Goal: Task Accomplishment & Management: Complete application form

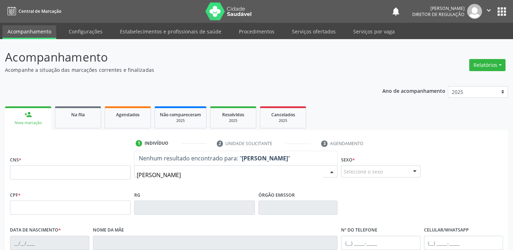
type input "[PERSON_NAME]"
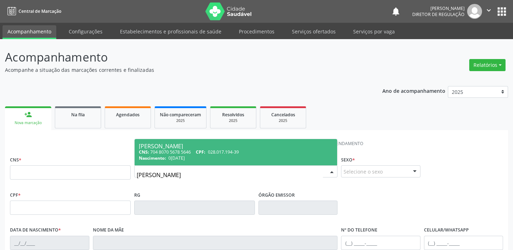
click at [163, 153] on div "CNS: 704 8070 5678 5646 CPF: 028.017.194-39" at bounding box center [236, 152] width 194 height 6
type input "704 8070 5678 5646"
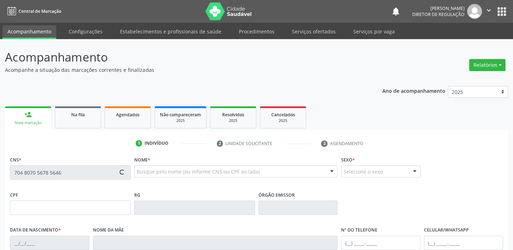
type input "028.017.194-39"
type input "0[DATE]"
type input "[PERSON_NAME]"
type input "[PHONE_NUMBER]"
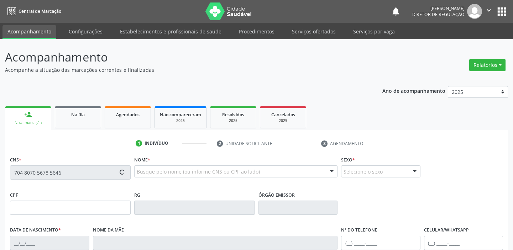
type input "S/N"
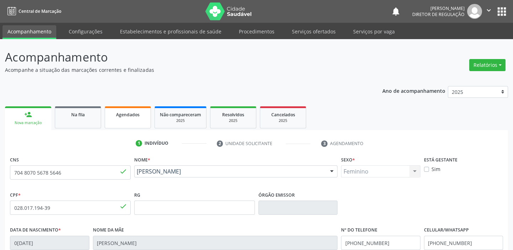
click at [130, 114] on span "Agendados" at bounding box center [127, 115] width 23 height 6
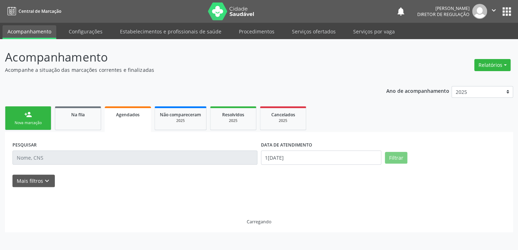
click at [130, 114] on span "Agendados" at bounding box center [127, 115] width 23 height 6
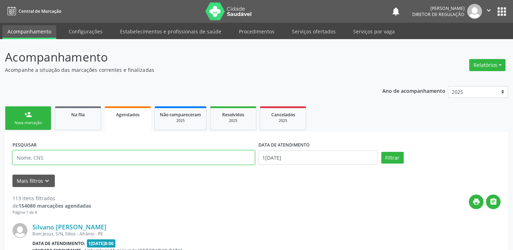
click at [40, 163] on input "text" at bounding box center [133, 158] width 242 height 14
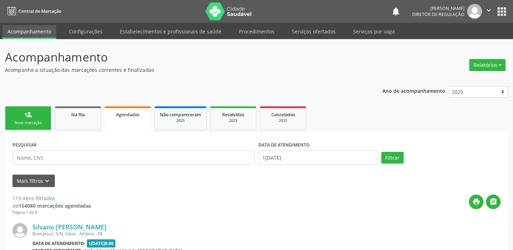
click at [23, 124] on div "Nova marcação" at bounding box center [28, 122] width 36 height 5
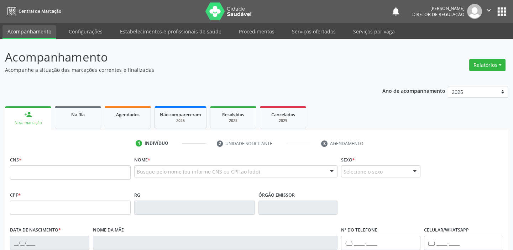
click at [23, 124] on div "Nova marcação" at bounding box center [28, 122] width 36 height 5
click at [29, 168] on input "text" at bounding box center [70, 173] width 121 height 14
type input "706 2095 9951 2261"
type input "2[DATE]"
type input "[PERSON_NAME]"
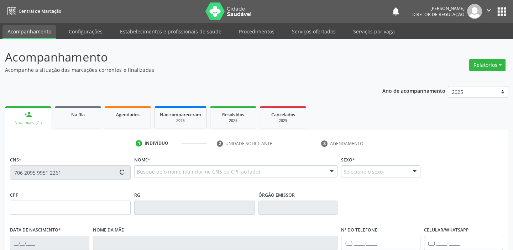
type input "[PHONE_NUMBER]"
type input "S/N"
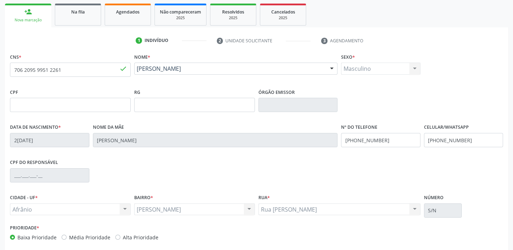
scroll to position [135, 0]
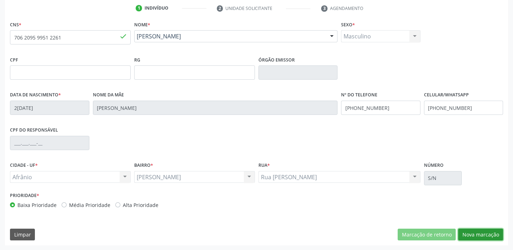
click at [478, 239] on button "Nova marcação" at bounding box center [480, 235] width 45 height 12
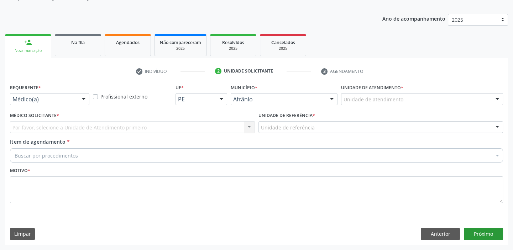
scroll to position [72, 0]
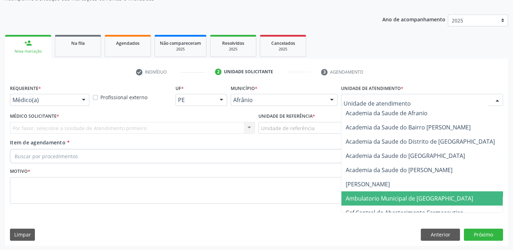
click at [371, 199] on span "Ambulatorio Municipal de [GEOGRAPHIC_DATA]" at bounding box center [409, 199] width 127 height 8
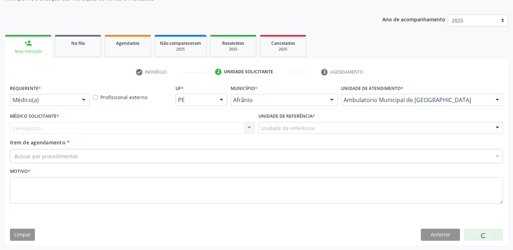
click at [266, 132] on div "Unidade de referência" at bounding box center [380, 128] width 245 height 12
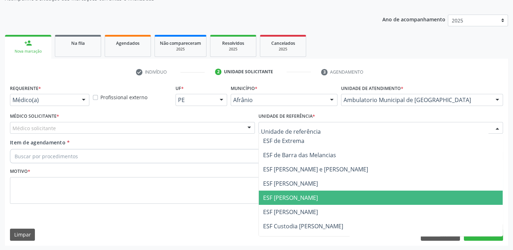
click at [277, 199] on span "ESF [PERSON_NAME]" at bounding box center [290, 198] width 55 height 8
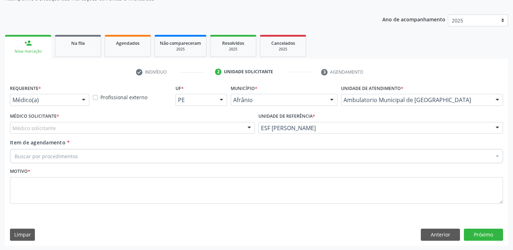
click at [44, 131] on div "Médico solicitante" at bounding box center [132, 128] width 245 height 12
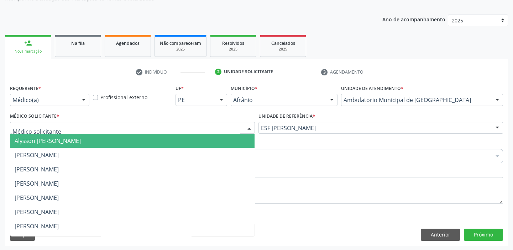
click at [40, 141] on span "Alysson [PERSON_NAME]" at bounding box center [48, 141] width 66 height 8
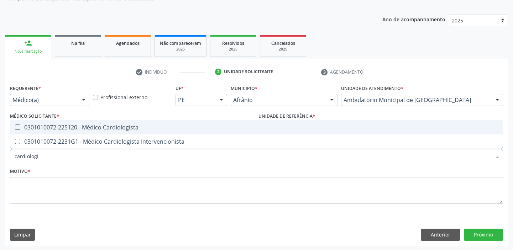
type input "cardiologis"
click at [33, 125] on div "0301010072-225120 - Médico Cardiologista" at bounding box center [257, 128] width 484 height 6
checkbox Cardiologista "true"
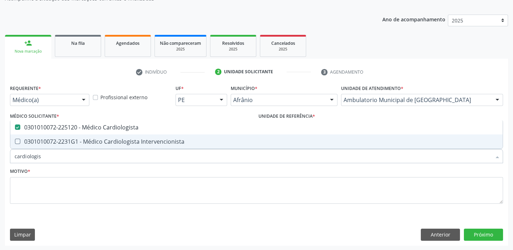
click at [36, 176] on div "Motivo *" at bounding box center [256, 185] width 493 height 38
checkbox Intervencionista "true"
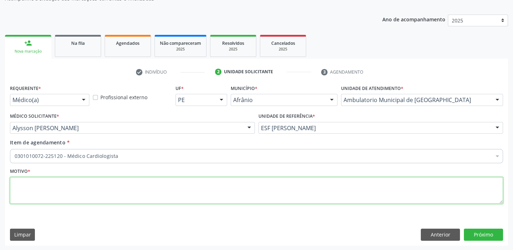
click at [35, 183] on textarea at bounding box center [256, 190] width 493 height 27
type textarea "*"
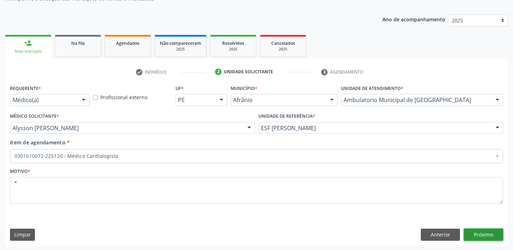
click at [476, 234] on button "Próximo" at bounding box center [483, 235] width 39 height 12
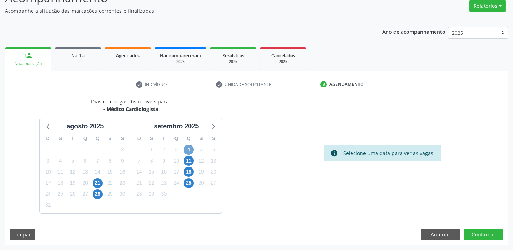
click at [189, 148] on span "4" at bounding box center [189, 150] width 10 height 10
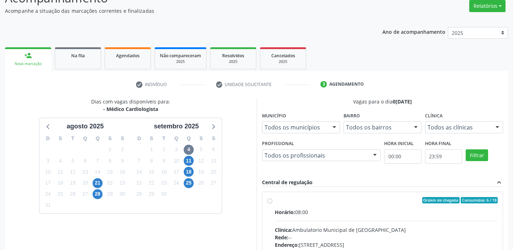
click at [348, 231] on div "Clínica: Ambulatorio Municipal de [GEOGRAPHIC_DATA]" at bounding box center [386, 229] width 223 height 7
click at [272, 204] on input "Ordem de chegada Consumidos: 6 / 18 Horário: 08:00 Clínica: Ambulatorio Municip…" at bounding box center [269, 200] width 5 height 6
radio input "true"
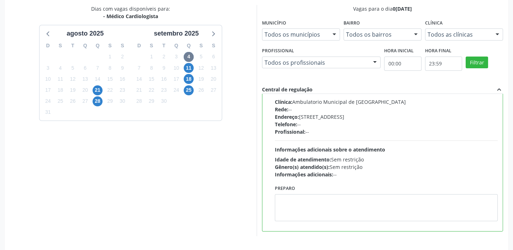
scroll to position [174, 0]
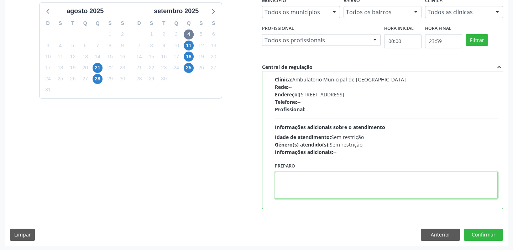
click at [298, 179] on textarea at bounding box center [386, 185] width 223 height 27
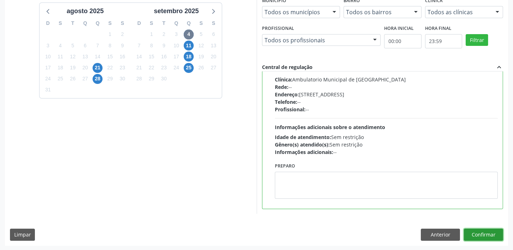
click at [476, 231] on button "Confirmar" at bounding box center [483, 235] width 39 height 12
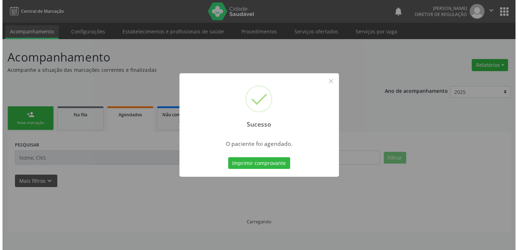
scroll to position [0, 0]
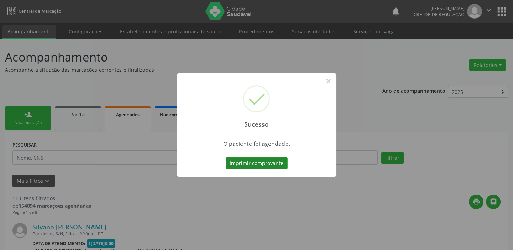
click at [254, 161] on button "Imprimir comprovante" at bounding box center [257, 163] width 62 height 12
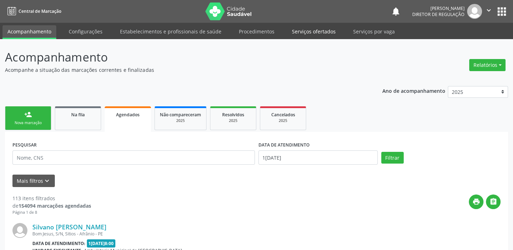
click at [310, 30] on link "Serviços ofertados" at bounding box center [314, 31] width 54 height 12
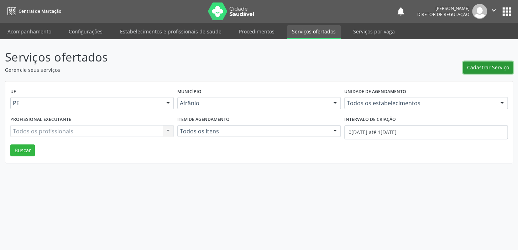
click at [473, 67] on span "Cadastrar Serviço" at bounding box center [488, 67] width 42 height 7
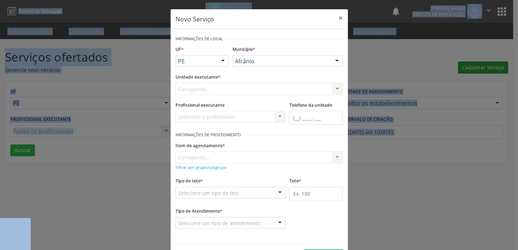
click at [473, 67] on div "Novo Serviço × Informações de Local UF * PE BA PE Nenhum resultado encontrado p…" at bounding box center [259, 125] width 518 height 250
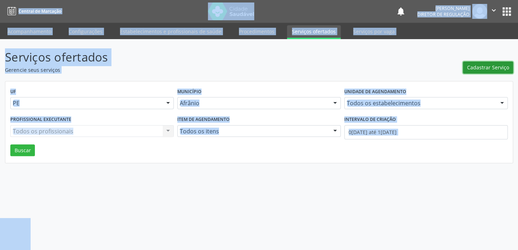
click at [484, 66] on span "Cadastrar Serviço" at bounding box center [488, 67] width 42 height 7
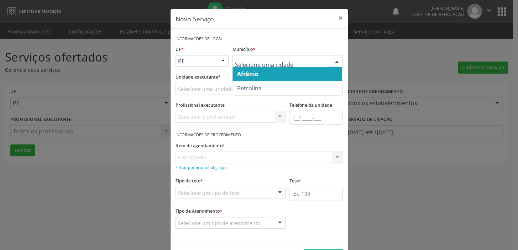
click at [242, 70] on span "Afrânio" at bounding box center [247, 74] width 21 height 8
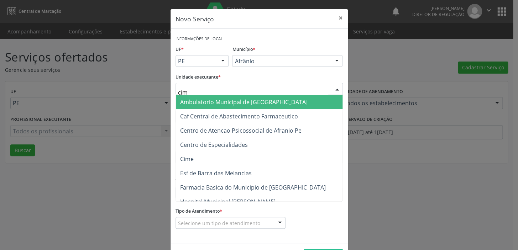
type input "cime"
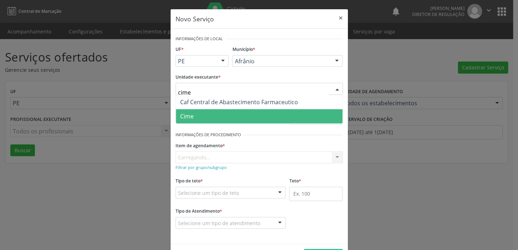
click at [227, 112] on span "Cime" at bounding box center [259, 116] width 167 height 14
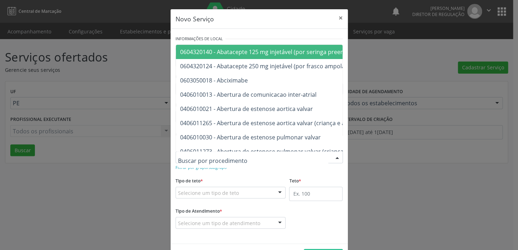
click at [186, 157] on input "text" at bounding box center [253, 161] width 150 height 14
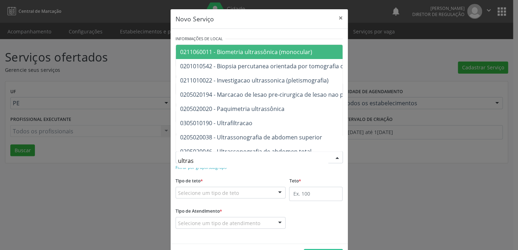
type input "ultrass"
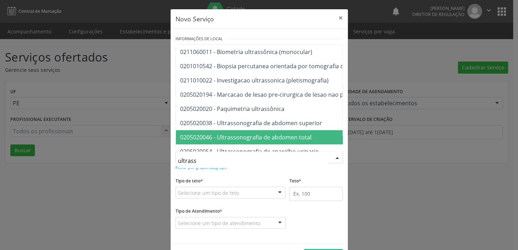
drag, startPoint x: 215, startPoint y: 139, endPoint x: 213, endPoint y: 153, distance: 14.2
click at [215, 139] on span "0205020046 - Ultrassonografia de abdomen total" at bounding box center [245, 137] width 131 height 8
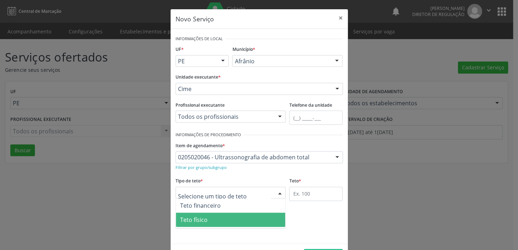
click at [194, 221] on span "Teto físico" at bounding box center [193, 220] width 27 height 8
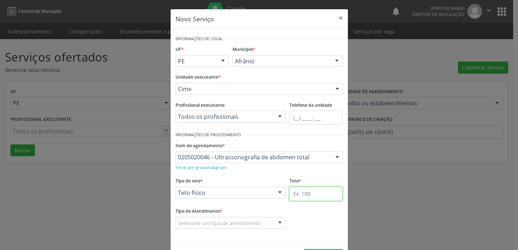
click at [290, 191] on input "text" at bounding box center [315, 194] width 53 height 14
type input "1"
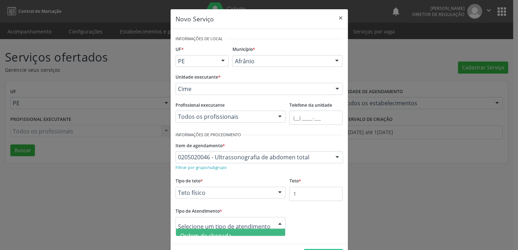
click at [198, 230] on span "Ordem de chegada" at bounding box center [231, 236] width 110 height 14
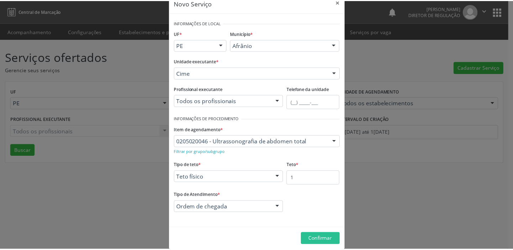
scroll to position [25, 0]
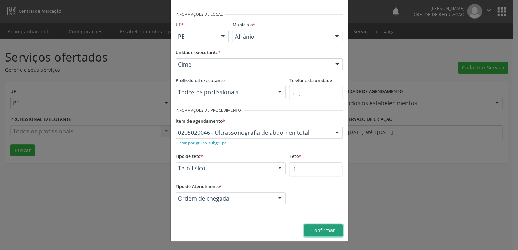
click at [311, 228] on span "Confirmar" at bounding box center [323, 230] width 24 height 7
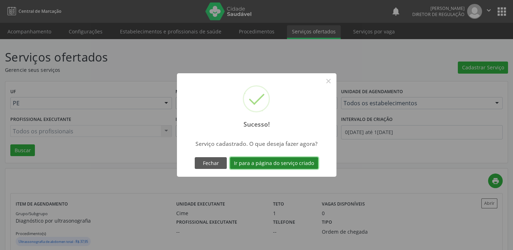
click at [272, 165] on button "Ir para a página do serviço criado" at bounding box center [274, 163] width 88 height 12
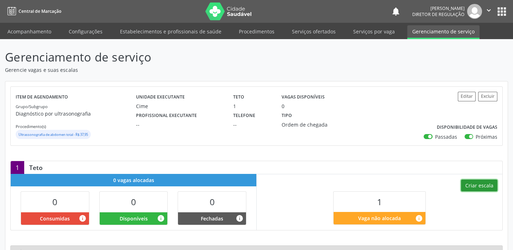
click at [477, 187] on button "Criar escala" at bounding box center [479, 186] width 36 height 12
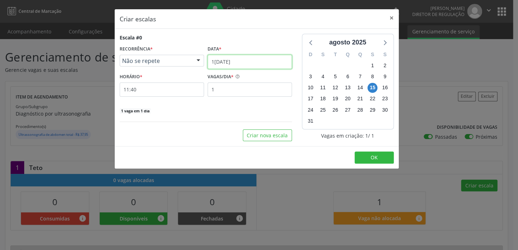
click at [223, 57] on input "1[DATE]" at bounding box center [250, 62] width 84 height 14
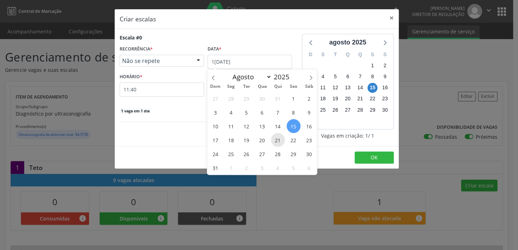
click at [278, 142] on span "21" at bounding box center [278, 140] width 14 height 14
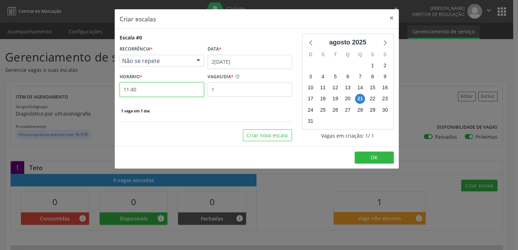
click at [142, 89] on input "11:40" at bounding box center [162, 90] width 84 height 14
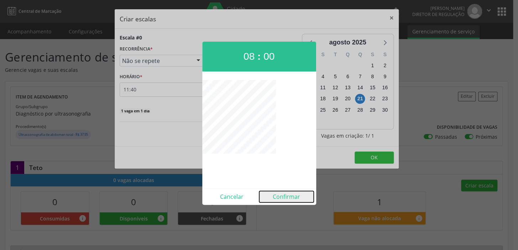
click at [283, 198] on button "Confirmar" at bounding box center [286, 196] width 54 height 11
type input "08:00"
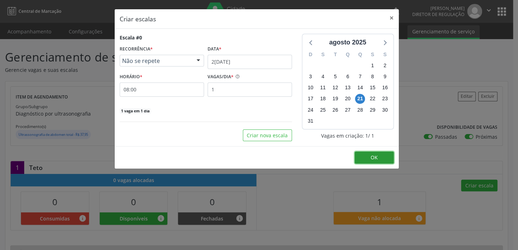
click at [378, 160] on button "OK" at bounding box center [374, 158] width 39 height 12
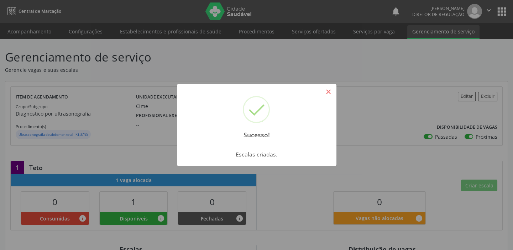
click at [329, 91] on button "×" at bounding box center [329, 92] width 12 height 12
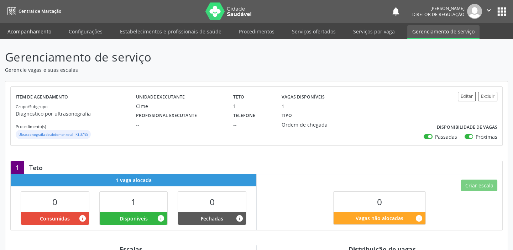
click at [33, 28] on link "Acompanhamento" at bounding box center [29, 31] width 54 height 12
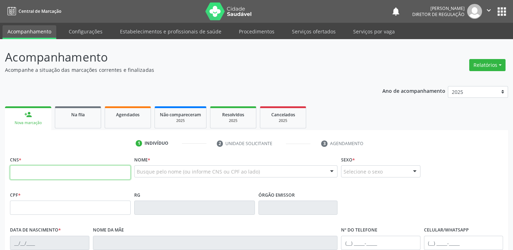
click at [41, 172] on input "text" at bounding box center [70, 173] width 121 height 14
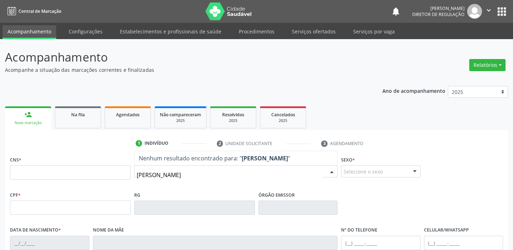
type input "[PERSON_NAME]"
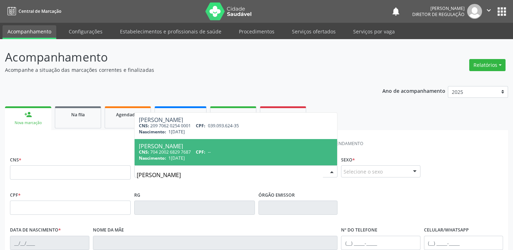
click at [177, 157] on span "1[DATE]" at bounding box center [176, 158] width 16 height 6
type input "704 2002 6829 7687"
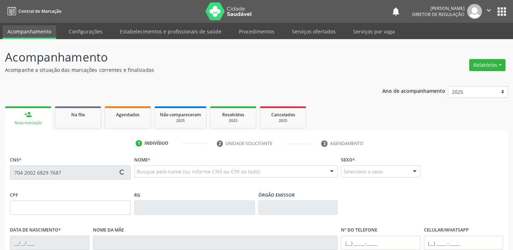
type input "1[DATE]"
type input "[PERSON_NAME]"
type input "[PHONE_NUMBER]"
type input "S/N"
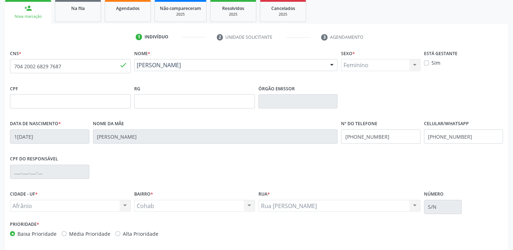
scroll to position [135, 0]
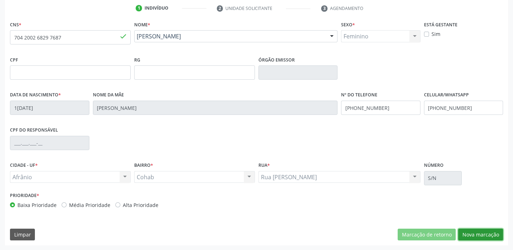
click at [480, 236] on button "Nova marcação" at bounding box center [480, 235] width 45 height 12
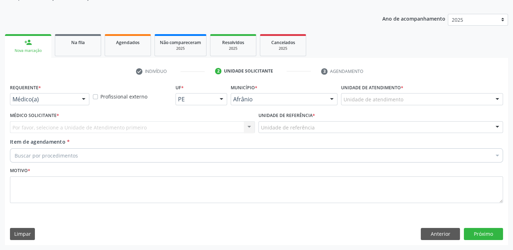
scroll to position [72, 0]
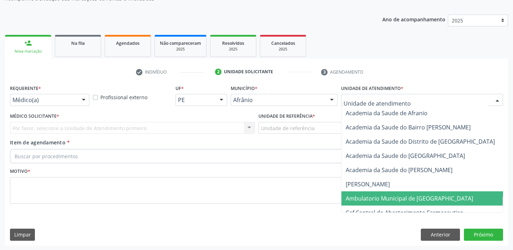
click at [358, 193] on span "Ambulatorio Municipal de [GEOGRAPHIC_DATA]" at bounding box center [428, 199] width 174 height 14
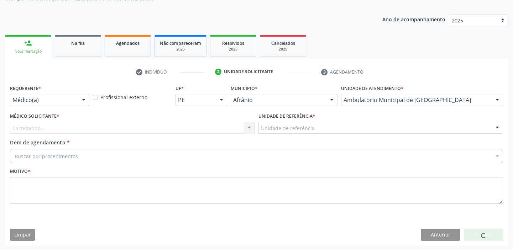
click at [283, 122] on div "Unidade de referência" at bounding box center [380, 128] width 245 height 12
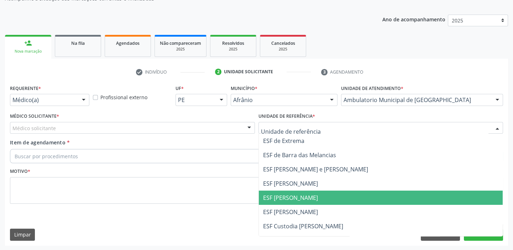
click at [279, 201] on span "ESF [PERSON_NAME]" at bounding box center [381, 198] width 244 height 14
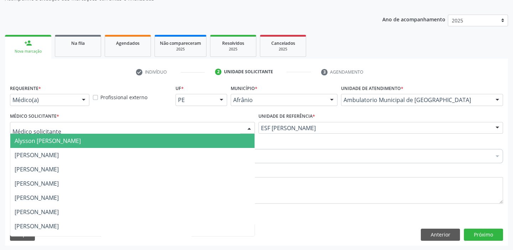
click at [39, 140] on span "Alysson [PERSON_NAME]" at bounding box center [48, 141] width 66 height 8
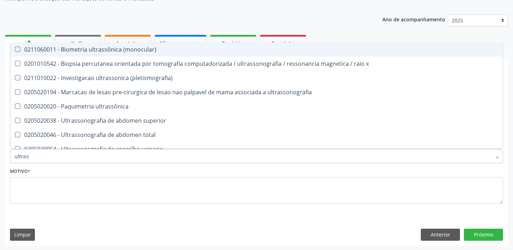
type input "ultrass"
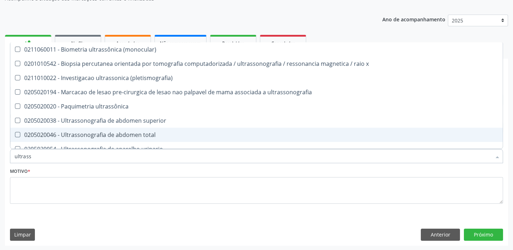
click at [44, 138] on span "0205020046 - Ultrassonografia de abdomen total" at bounding box center [256, 135] width 492 height 14
checkbox total "true"
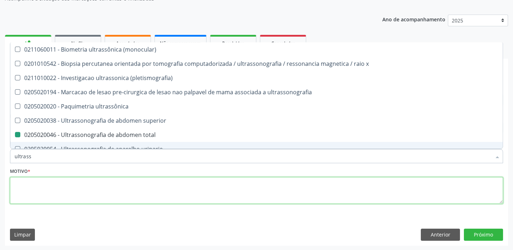
click at [50, 185] on textarea at bounding box center [256, 190] width 493 height 27
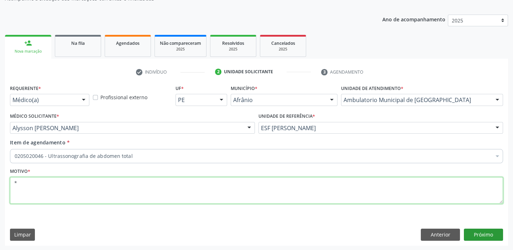
type textarea "*"
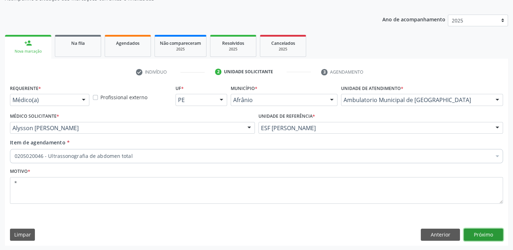
click at [477, 234] on button "Próximo" at bounding box center [483, 235] width 39 height 12
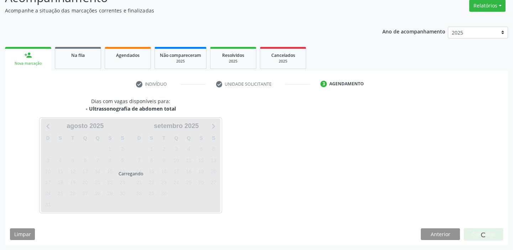
scroll to position [59, 0]
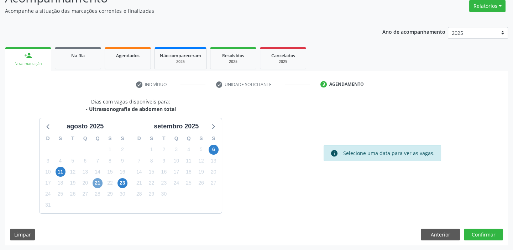
click at [100, 185] on span "21" at bounding box center [98, 183] width 10 height 10
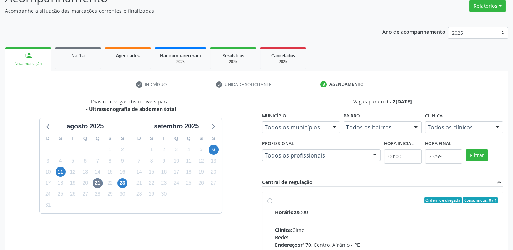
click at [313, 239] on div "Rede: --" at bounding box center [386, 237] width 223 height 7
click at [272, 204] on input "Ordem de chegada Consumidos: 0 / 1 Horário: 08:00 Clínica: Cime Rede: -- Endere…" at bounding box center [269, 200] width 5 height 6
radio input "true"
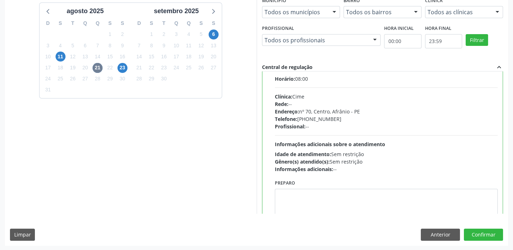
scroll to position [35, 0]
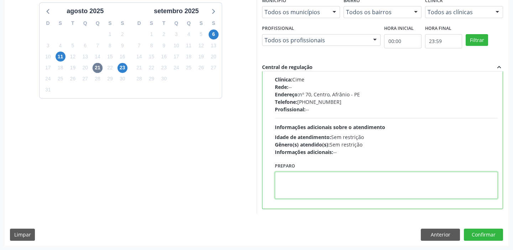
click at [325, 185] on textarea at bounding box center [386, 185] width 223 height 27
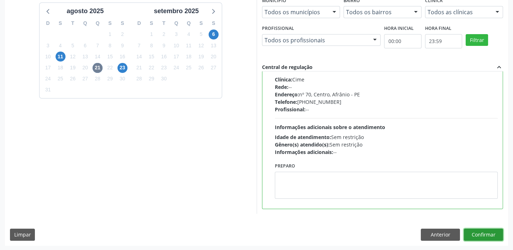
click at [478, 233] on button "Confirmar" at bounding box center [483, 235] width 39 height 12
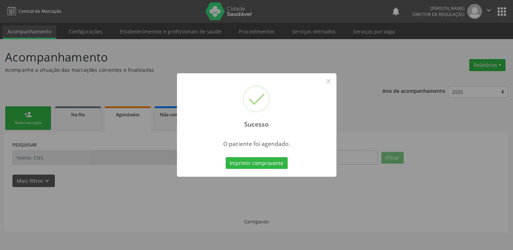
scroll to position [0, 0]
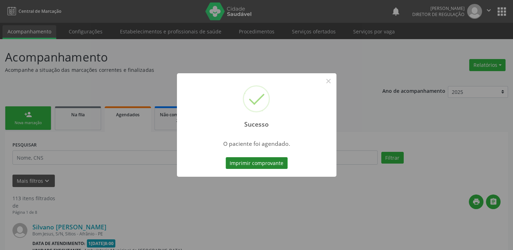
click at [251, 166] on button "Imprimir comprovante" at bounding box center [257, 163] width 62 height 12
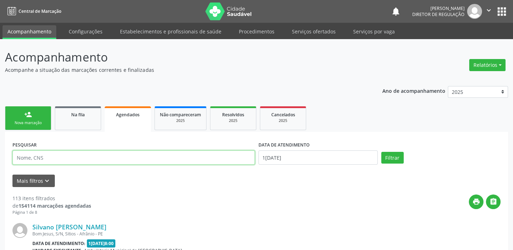
click at [53, 159] on input "text" at bounding box center [133, 158] width 242 height 14
type input "[PERSON_NAME]"
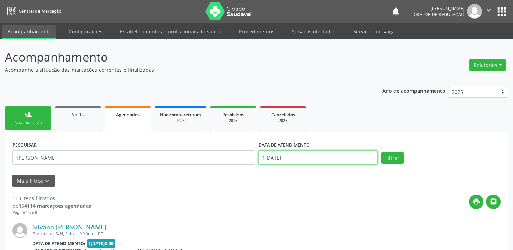
click at [267, 156] on input "1[DATE]" at bounding box center [317, 158] width 119 height 14
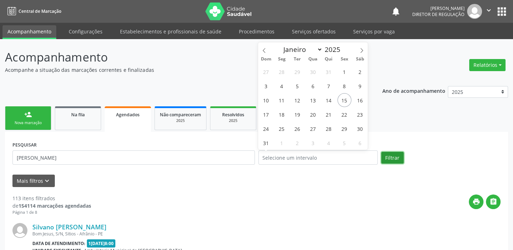
click at [394, 160] on button "Filtrar" at bounding box center [392, 158] width 22 height 12
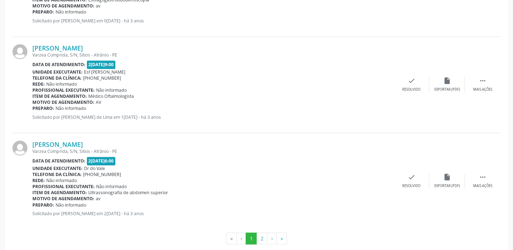
scroll to position [1517, 0]
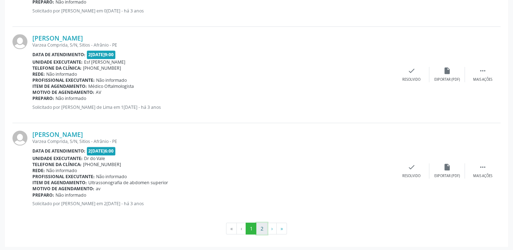
click at [262, 228] on button "2" at bounding box center [261, 229] width 11 height 12
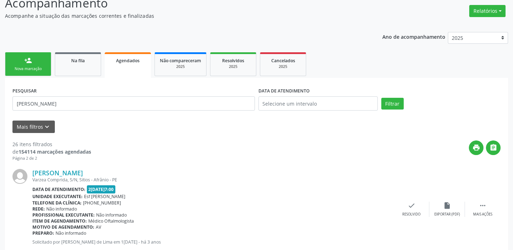
scroll to position [0, 0]
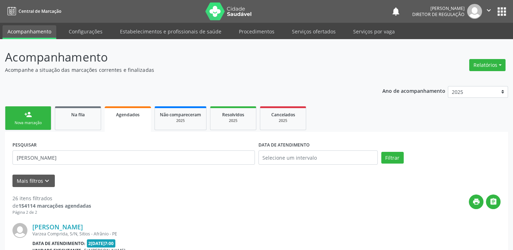
click at [21, 119] on link "person_add Nova marcação" at bounding box center [28, 118] width 46 height 24
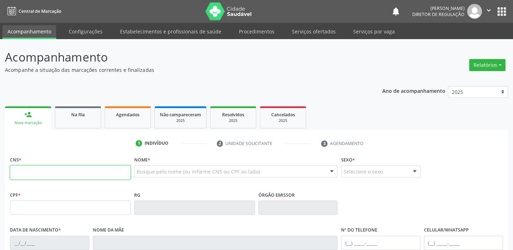
click at [40, 175] on input "text" at bounding box center [70, 173] width 121 height 14
type input "700 6044 0010 7069"
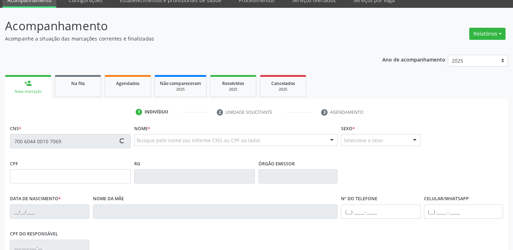
type input "164.825.234-63"
type input "2[DATE]"
type input "[PERSON_NAME]"
type input "[PHONE_NUMBER]"
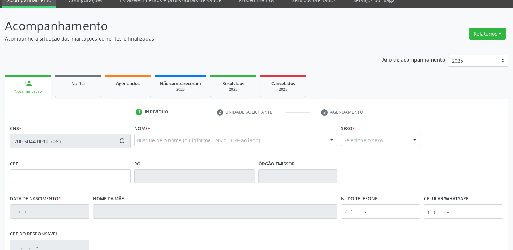
type input "137.596.584-07"
type input "S/N"
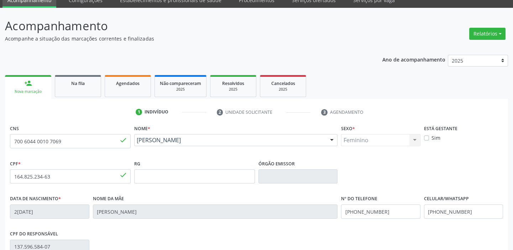
scroll to position [135, 0]
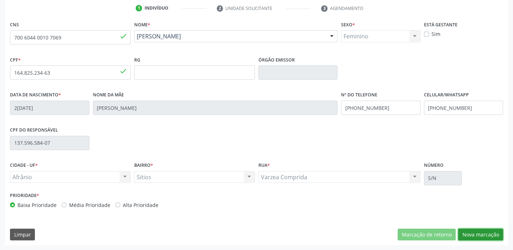
click at [474, 235] on button "Nova marcação" at bounding box center [480, 235] width 45 height 12
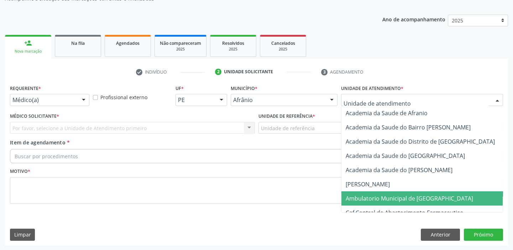
click at [363, 201] on span "Ambulatorio Municipal de [GEOGRAPHIC_DATA]" at bounding box center [409, 199] width 127 height 8
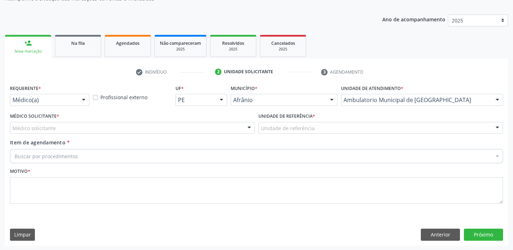
drag, startPoint x: 299, startPoint y: 130, endPoint x: 292, endPoint y: 141, distance: 13.4
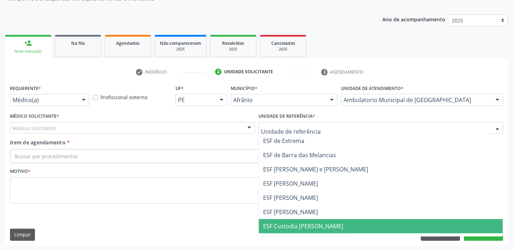
click at [285, 219] on span "ESF Custodia [PERSON_NAME]" at bounding box center [381, 226] width 244 height 14
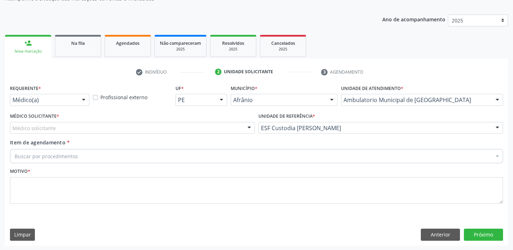
click at [67, 125] on div "Médico solicitante" at bounding box center [132, 128] width 245 height 12
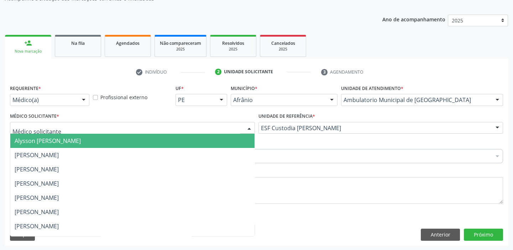
click at [64, 142] on span "Alysson [PERSON_NAME]" at bounding box center [48, 141] width 66 height 8
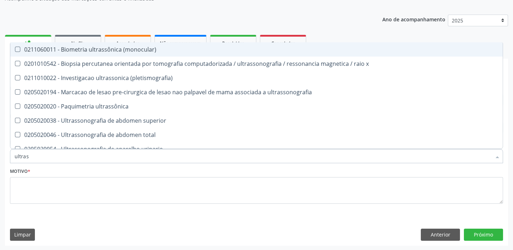
type input "ultrass"
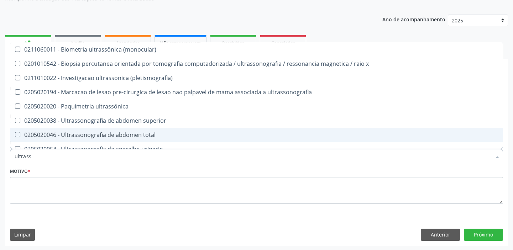
click at [52, 137] on div "0205020046 - Ultrassonografia de abdomen total" at bounding box center [257, 135] width 484 height 6
checkbox total "true"
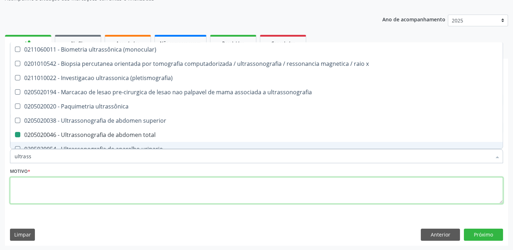
click at [39, 192] on textarea at bounding box center [256, 190] width 493 height 27
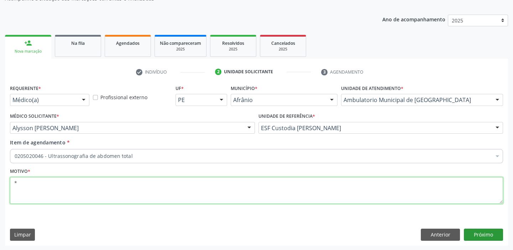
type textarea "*"
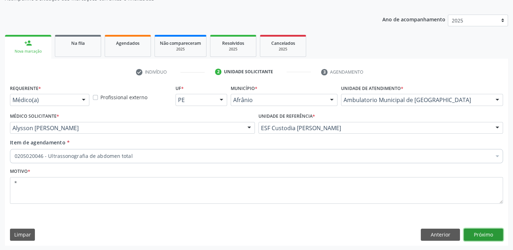
click at [484, 235] on button "Próximo" at bounding box center [483, 235] width 39 height 12
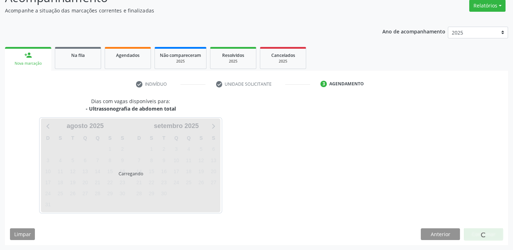
scroll to position [59, 0]
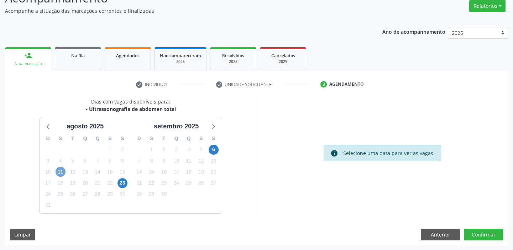
click at [59, 172] on span "11" at bounding box center [61, 172] width 10 height 10
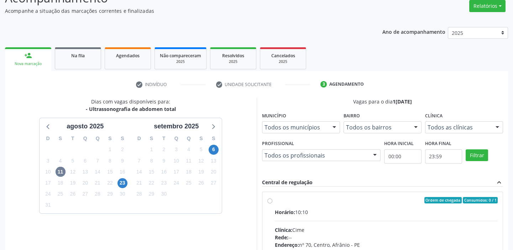
click at [272, 204] on input "Ordem de chegada Consumidos: 0 / 1 Horário: 10:10 Clínica: Cime Rede: -- Endere…" at bounding box center [269, 200] width 5 height 6
radio input "true"
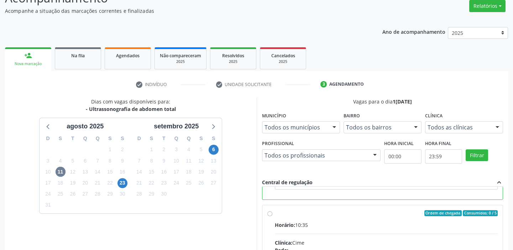
scroll to position [127, 0]
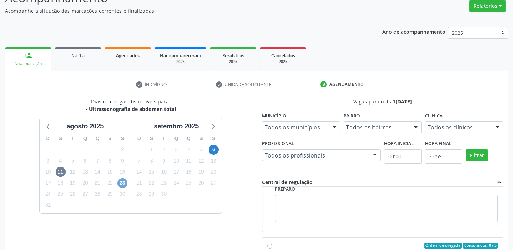
click at [123, 181] on span "23" at bounding box center [122, 183] width 10 height 10
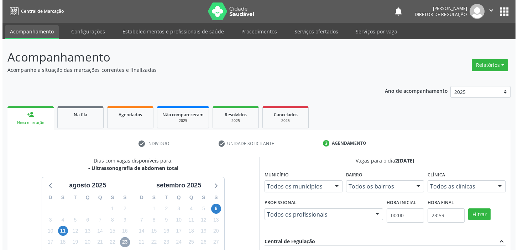
scroll to position [0, 0]
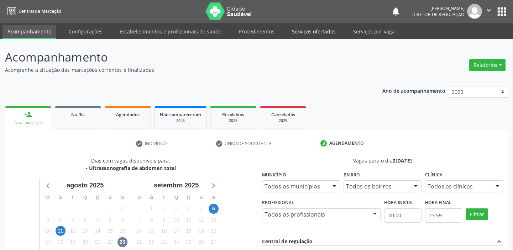
click at [315, 31] on link "Serviços ofertados" at bounding box center [314, 31] width 54 height 12
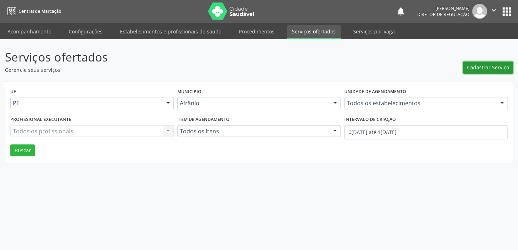
click at [477, 69] on span "Cadastrar Serviço" at bounding box center [488, 67] width 42 height 7
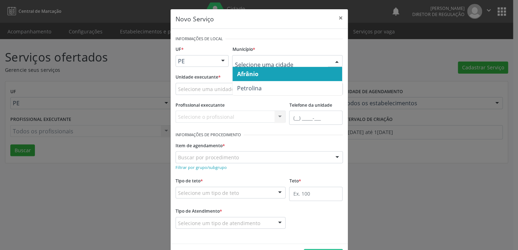
click at [246, 75] on span "Afrânio" at bounding box center [247, 74] width 21 height 8
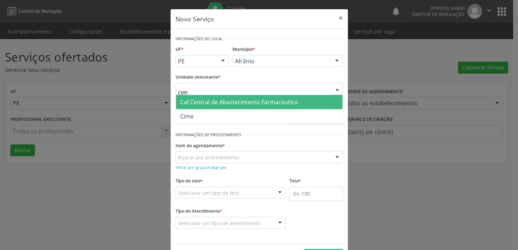
type input "cime"
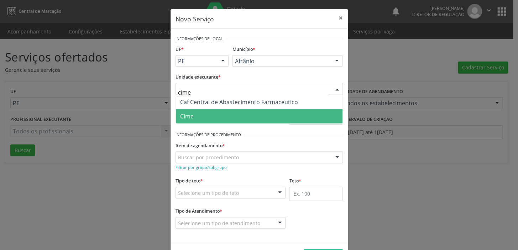
click at [191, 121] on span "Cime" at bounding box center [259, 116] width 167 height 14
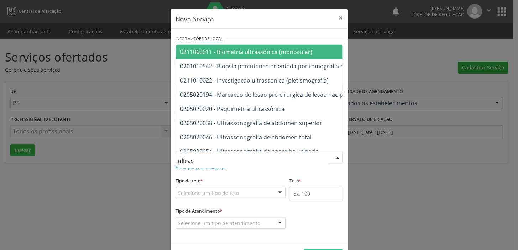
type input "ultrass"
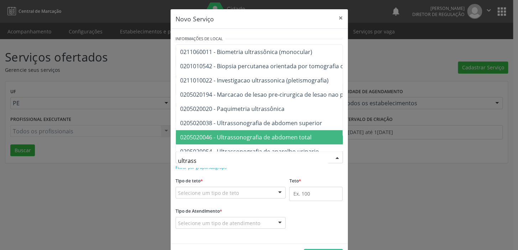
click at [221, 138] on span "0205020046 - Ultrassonografia de abdomen total" at bounding box center [245, 137] width 131 height 8
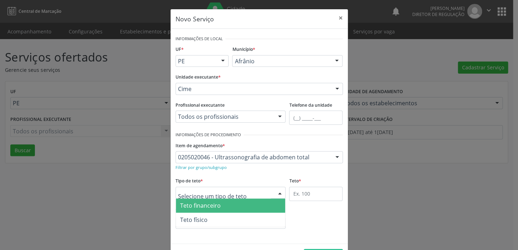
click at [202, 197] on div at bounding box center [231, 193] width 110 height 12
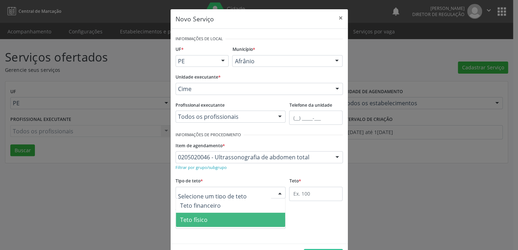
click at [198, 218] on span "Teto físico" at bounding box center [193, 220] width 27 height 8
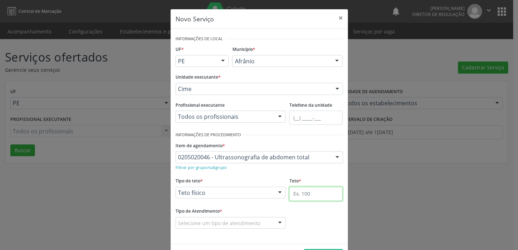
click at [289, 190] on input "text" at bounding box center [315, 194] width 53 height 14
type input "1"
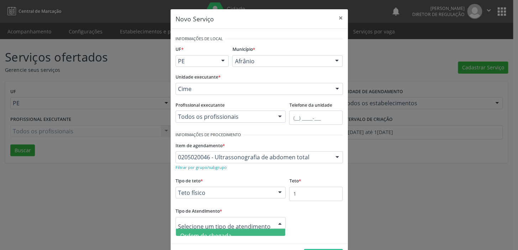
click at [181, 232] on span "Ordem de chegada" at bounding box center [205, 236] width 51 height 8
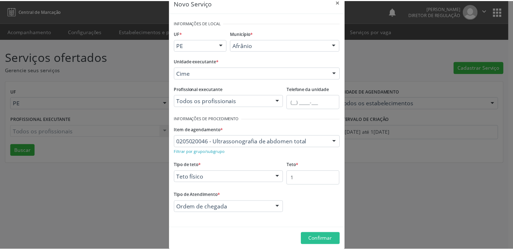
scroll to position [25, 0]
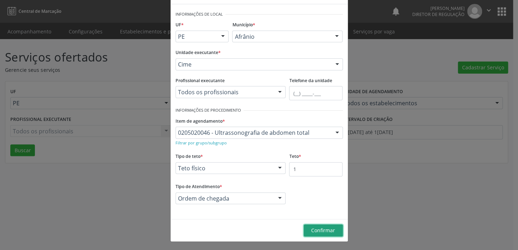
click at [319, 228] on span "Confirmar" at bounding box center [323, 230] width 24 height 7
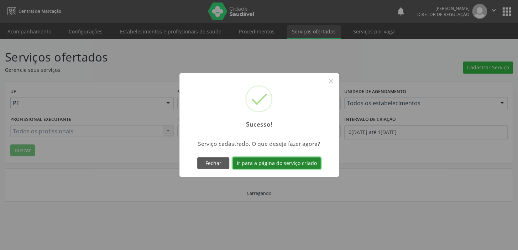
click at [267, 163] on button "Ir para a página do serviço criado" at bounding box center [276, 163] width 88 height 12
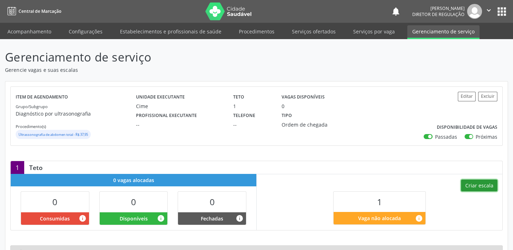
click at [481, 186] on button "Criar escala" at bounding box center [479, 186] width 36 height 12
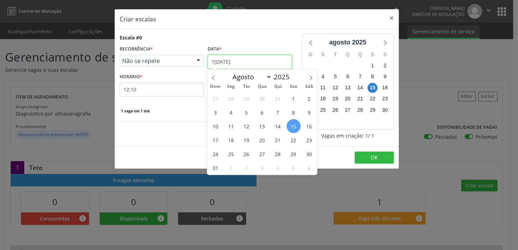
click at [224, 62] on input "1[DATE]" at bounding box center [250, 62] width 84 height 14
click at [243, 140] on span "19" at bounding box center [247, 140] width 14 height 14
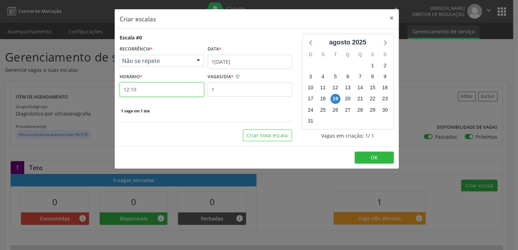
click at [150, 89] on input "12:10" at bounding box center [162, 90] width 84 height 14
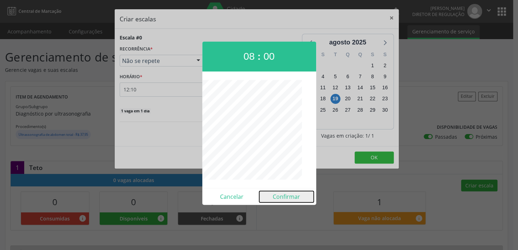
click at [288, 199] on button "Confirmar" at bounding box center [286, 196] width 54 height 11
type input "08:00"
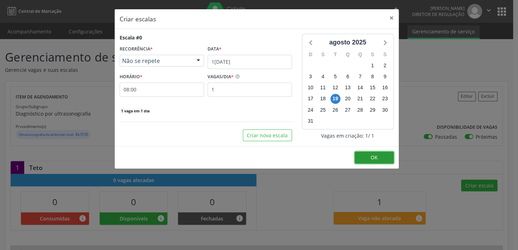
click at [383, 157] on button "OK" at bounding box center [374, 158] width 39 height 12
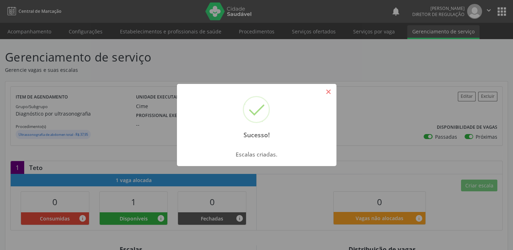
click at [328, 89] on button "×" at bounding box center [329, 92] width 12 height 12
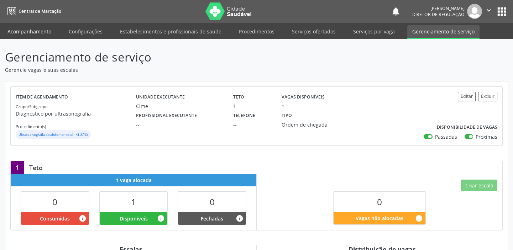
click at [30, 32] on link "Acompanhamento" at bounding box center [29, 31] width 54 height 12
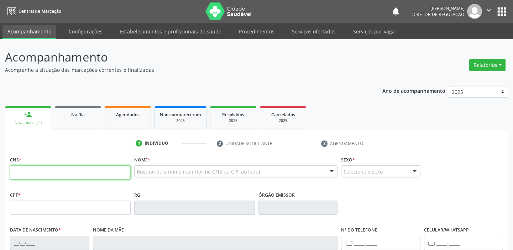
click at [52, 168] on input "text" at bounding box center [70, 173] width 121 height 14
type input "700 6044 0010 7069"
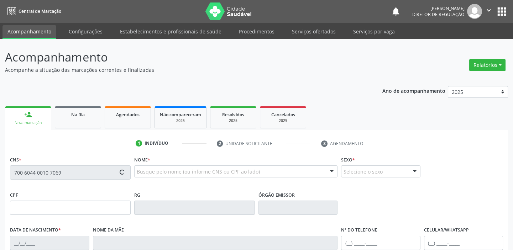
type input "164.825.234-63"
type input "2[DATE]"
type input "[PERSON_NAME]"
type input "[PHONE_NUMBER]"
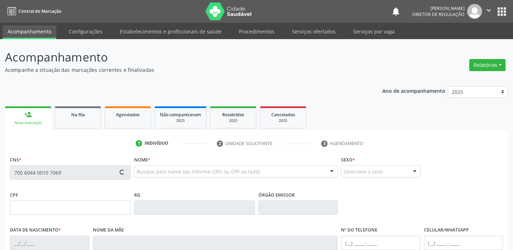
type input "137.596.584-07"
type input "S/N"
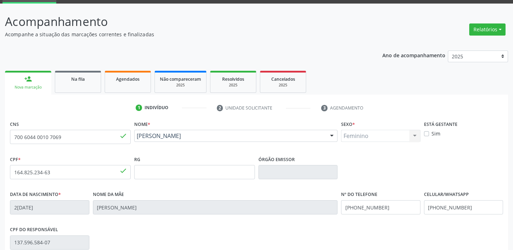
scroll to position [135, 0]
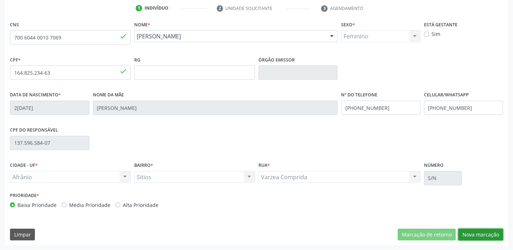
click at [480, 235] on button "Nova marcação" at bounding box center [480, 235] width 45 height 12
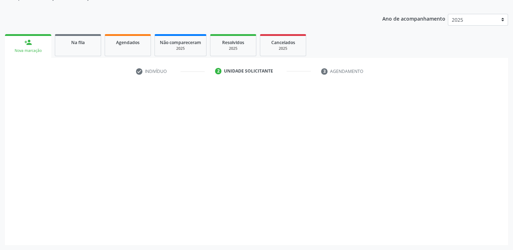
scroll to position [72, 0]
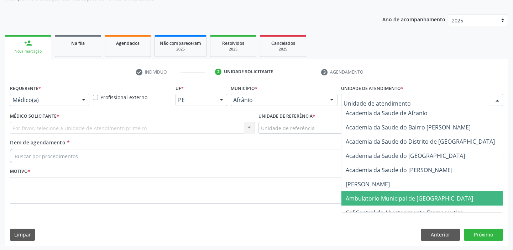
click at [373, 198] on span "Ambulatorio Municipal de [GEOGRAPHIC_DATA]" at bounding box center [409, 199] width 127 height 8
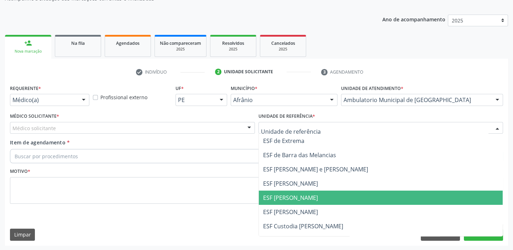
click at [293, 200] on span "ESF [PERSON_NAME]" at bounding box center [290, 198] width 55 height 8
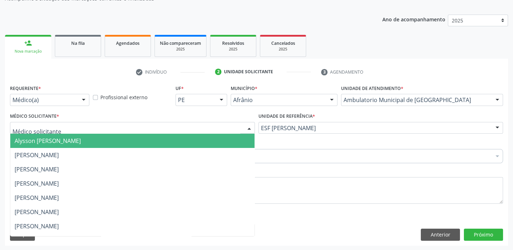
click at [36, 143] on span "Alysson [PERSON_NAME]" at bounding box center [48, 141] width 66 height 8
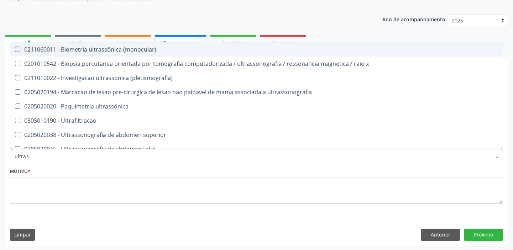
type input "ultrass"
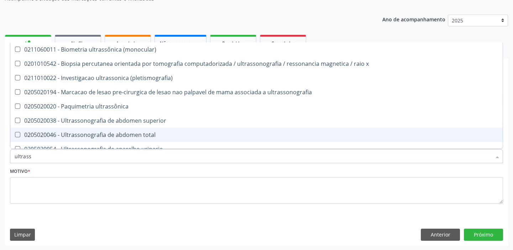
click at [45, 138] on span "0205020046 - Ultrassonografia de abdomen total" at bounding box center [256, 135] width 492 height 14
checkbox total "true"
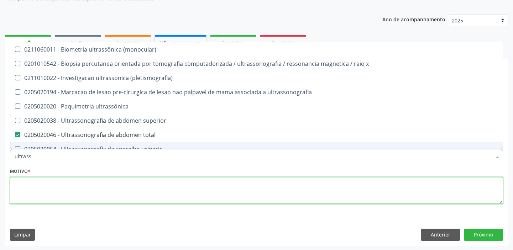
click at [28, 183] on textarea at bounding box center [256, 190] width 493 height 27
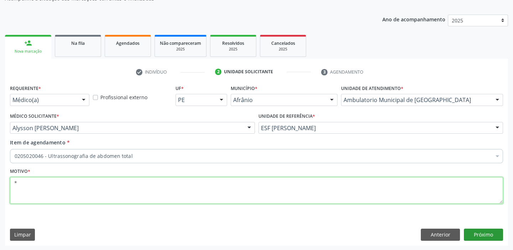
type textarea "*"
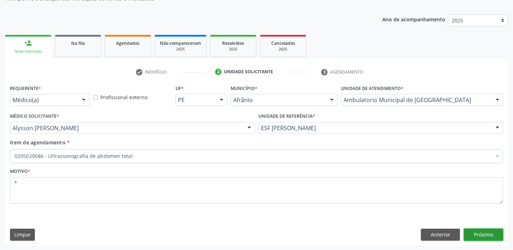
click at [475, 232] on button "Próximo" at bounding box center [483, 235] width 39 height 12
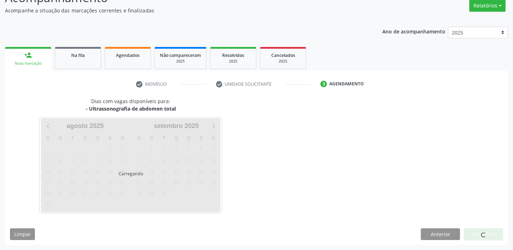
scroll to position [59, 0]
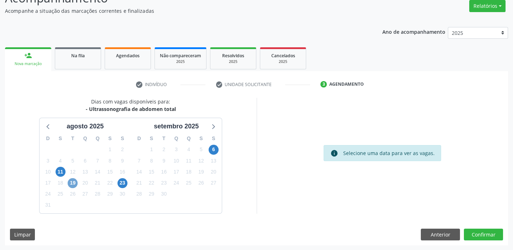
click at [72, 184] on span "19" at bounding box center [73, 183] width 10 height 10
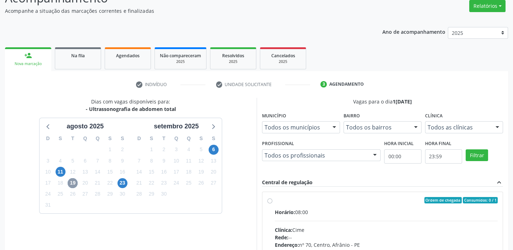
click at [329, 221] on hr at bounding box center [386, 221] width 223 height 0
click at [272, 204] on input "Ordem de chegada Consumidos: 0 / 1 Horário: 08:00 Clínica: Cime Rede: -- Endere…" at bounding box center [269, 200] width 5 height 6
radio input "true"
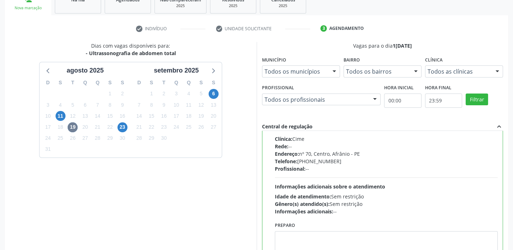
scroll to position [174, 0]
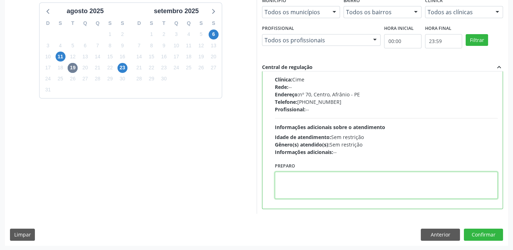
click at [310, 187] on textarea at bounding box center [386, 185] width 223 height 27
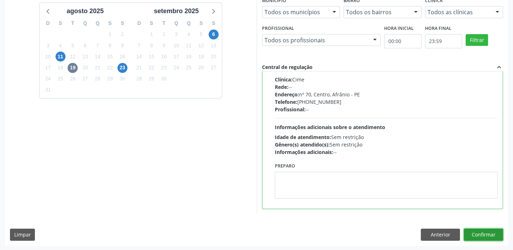
click at [480, 235] on button "Confirmar" at bounding box center [483, 235] width 39 height 12
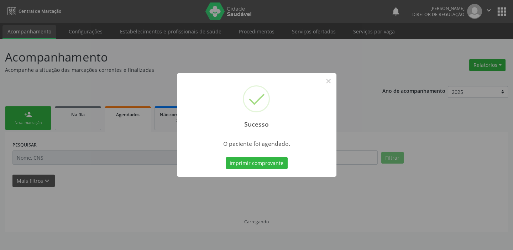
scroll to position [0, 0]
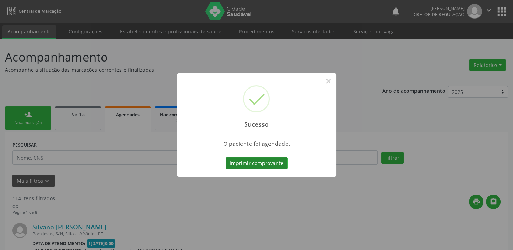
click at [256, 162] on button "Imprimir comprovante" at bounding box center [257, 163] width 62 height 12
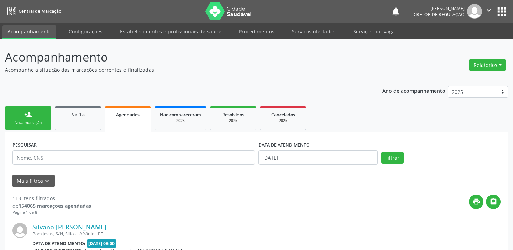
click at [37, 122] on div "Nova marcação" at bounding box center [28, 122] width 36 height 5
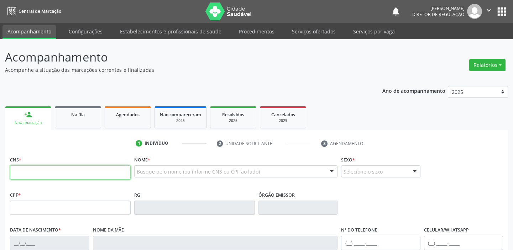
click at [45, 172] on input "text" at bounding box center [70, 173] width 121 height 14
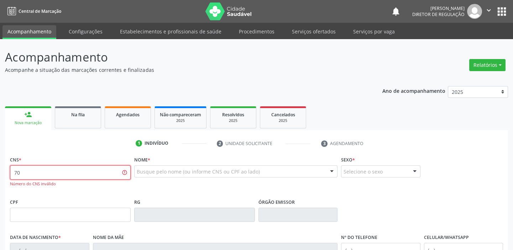
type input "7"
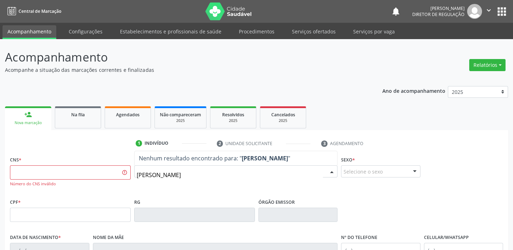
type input "maria rita gomes"
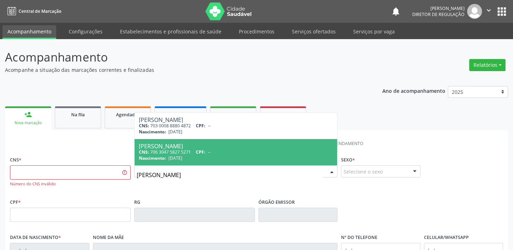
click at [195, 146] on div "Maria Rita Gomes Sousa" at bounding box center [236, 146] width 194 height 6
type input "706 3047 5827 5271"
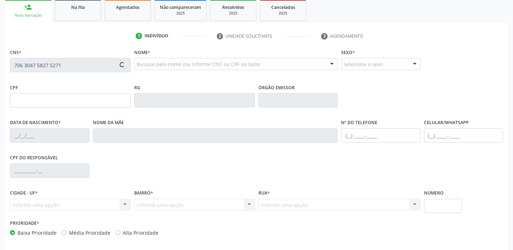
type input "22/12/1960"
type input "Rita Rosa Gomes"
type input "(87) 8874-2790"
type input "(87) 99683-9314"
type input "S/N"
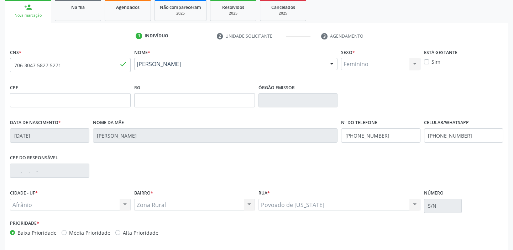
scroll to position [135, 0]
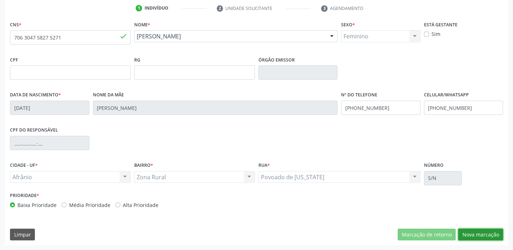
click at [470, 232] on button "Nova marcação" at bounding box center [480, 235] width 45 height 12
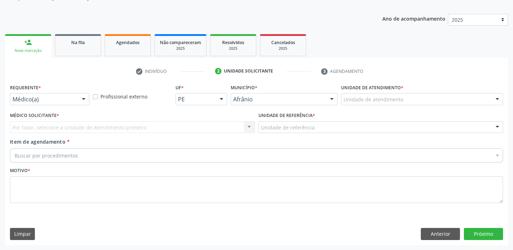
scroll to position [72, 0]
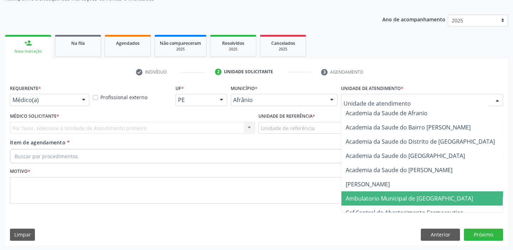
click at [361, 195] on span "Ambulatorio Municipal de [GEOGRAPHIC_DATA]" at bounding box center [409, 199] width 127 height 8
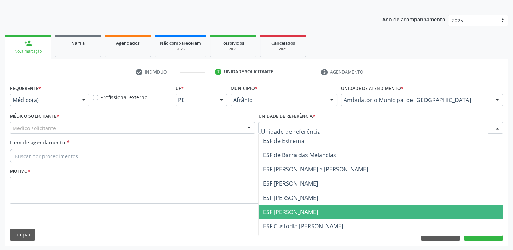
click at [277, 216] on span "ESF [PERSON_NAME]" at bounding box center [381, 212] width 244 height 14
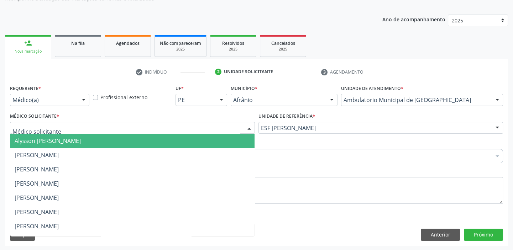
click at [39, 139] on span "Alysson [PERSON_NAME]" at bounding box center [48, 141] width 66 height 8
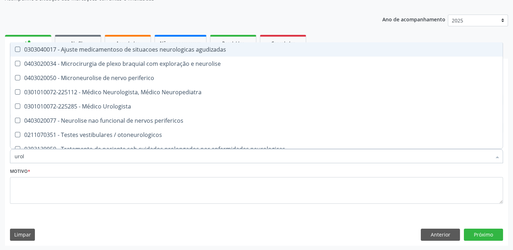
type input "urolo"
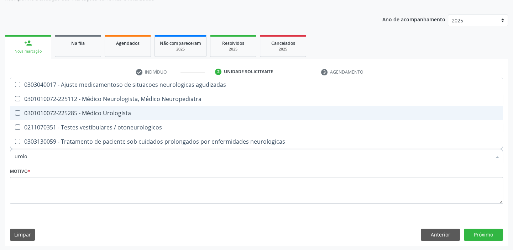
click at [45, 118] on span "0301010072-225285 - Médico Urologista" at bounding box center [256, 113] width 492 height 14
checkbox Urologista "true"
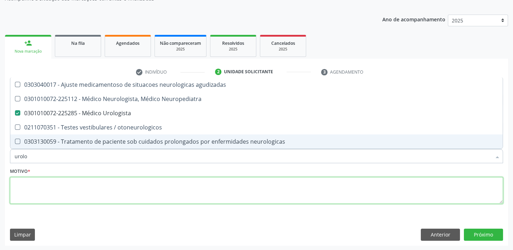
click at [18, 187] on textarea at bounding box center [256, 190] width 493 height 27
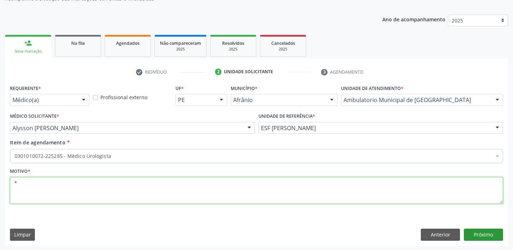
type textarea "*"
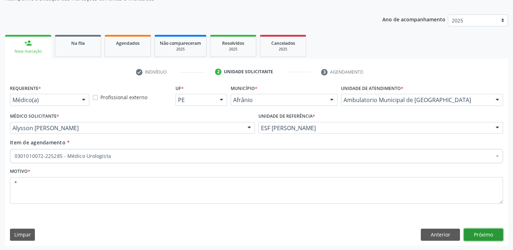
click at [485, 232] on button "Próximo" at bounding box center [483, 235] width 39 height 12
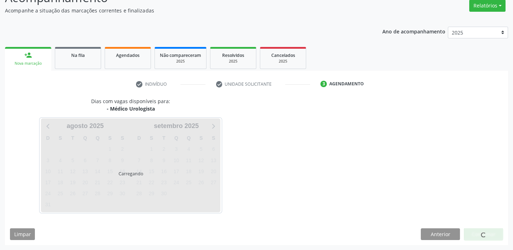
scroll to position [59, 0]
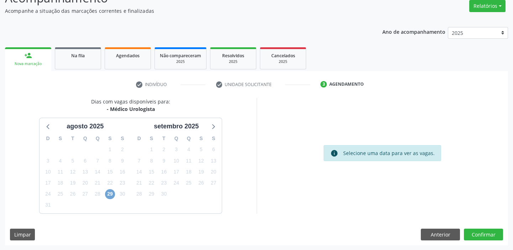
click at [108, 195] on span "29" at bounding box center [110, 194] width 10 height 10
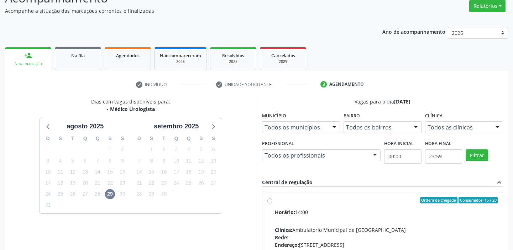
click at [454, 247] on div "Endereço: A, nº 78, Centro, Afrânio - PE" at bounding box center [386, 244] width 223 height 7
click at [272, 204] on input "Ordem de chegada Consumidos: 15 / 20 Horário: 14:00 Clínica: Ambulatorio Munici…" at bounding box center [269, 200] width 5 height 6
radio input "true"
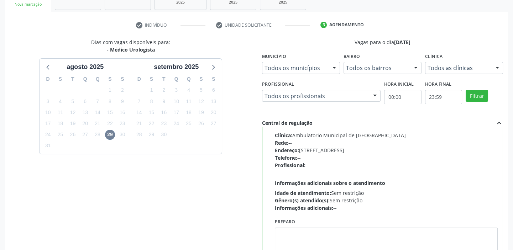
scroll to position [174, 0]
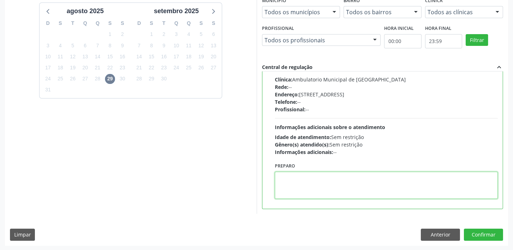
click at [294, 188] on textarea at bounding box center [386, 185] width 223 height 27
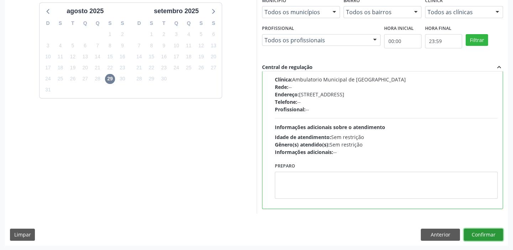
click at [484, 236] on button "Confirmar" at bounding box center [483, 235] width 39 height 12
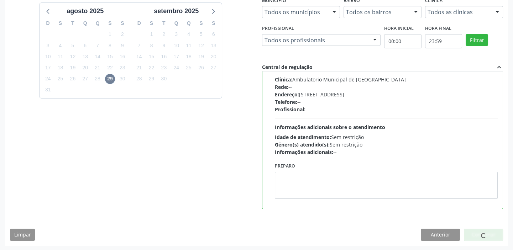
scroll to position [0, 0]
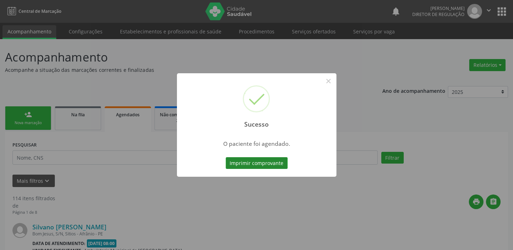
click at [245, 158] on button "Imprimir comprovante" at bounding box center [257, 163] width 62 height 12
